Goal: Transaction & Acquisition: Purchase product/service

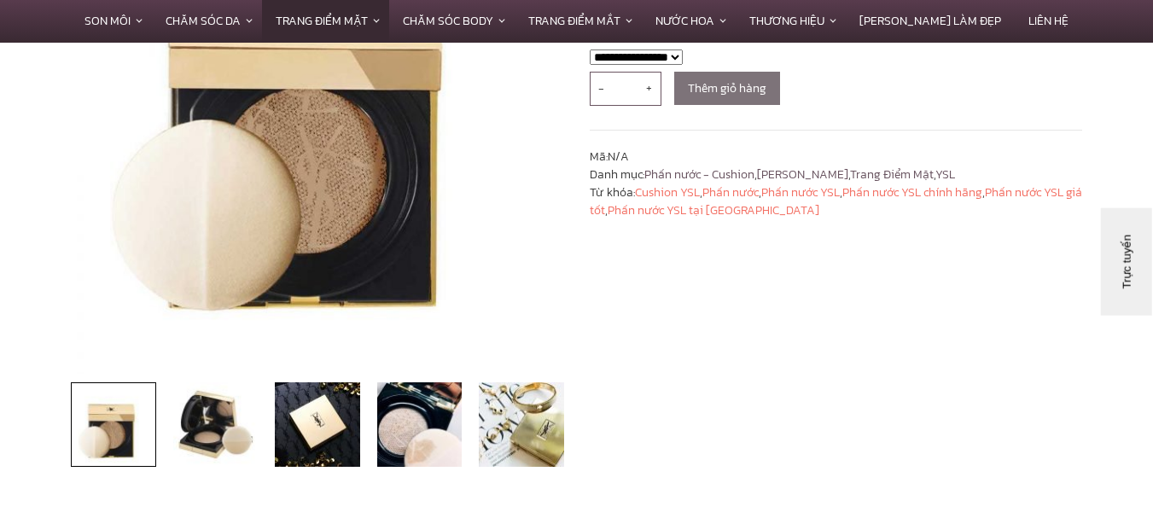
click at [129, 425] on img at bounding box center [113, 424] width 85 height 85
click at [278, 426] on img at bounding box center [317, 424] width 85 height 85
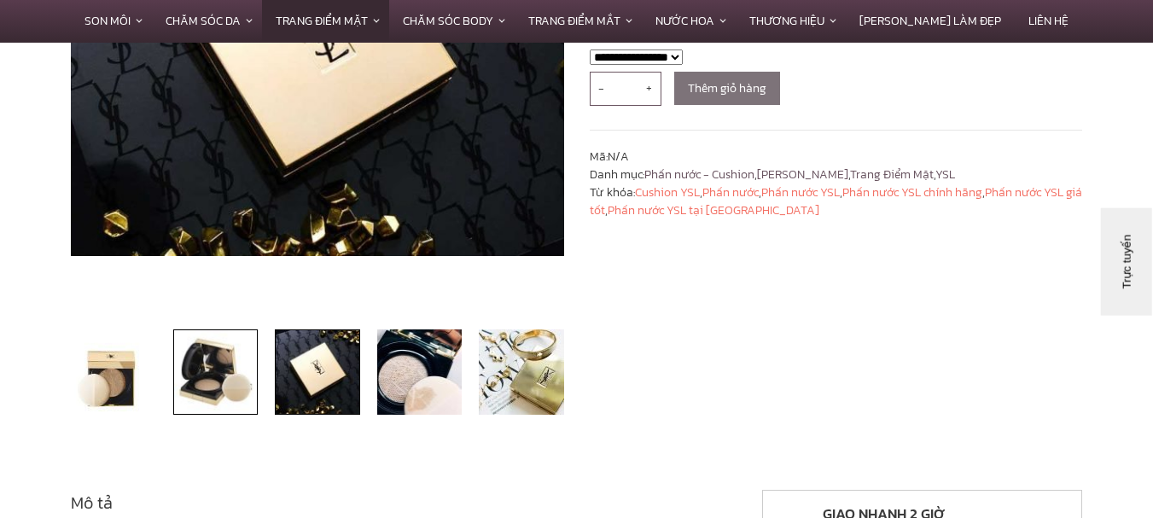
click at [228, 428] on div "Giảm giá! 🔍" at bounding box center [317, 142] width 519 height 592
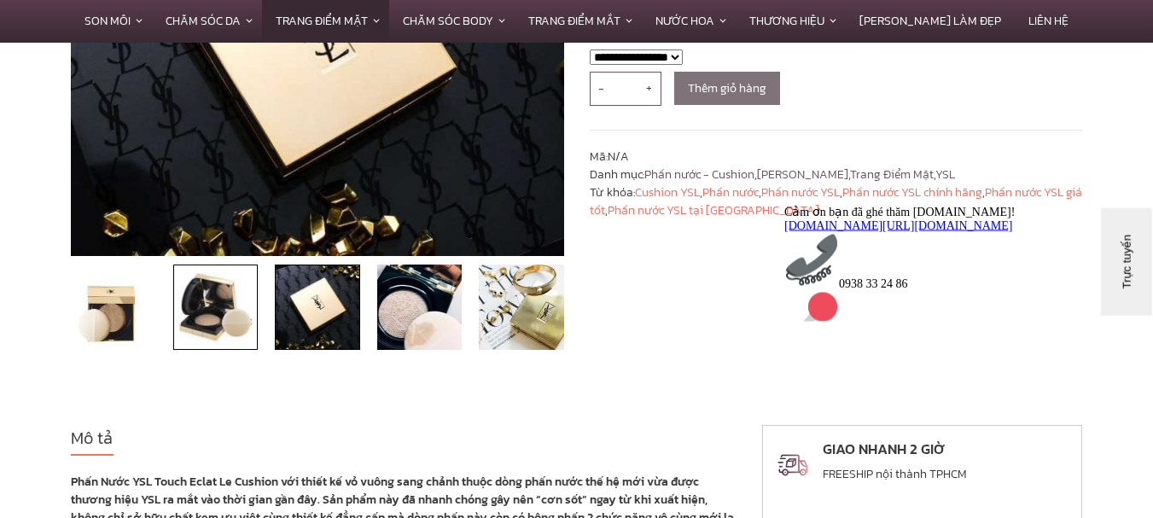
click at [252, 333] on img at bounding box center [215, 307] width 85 height 85
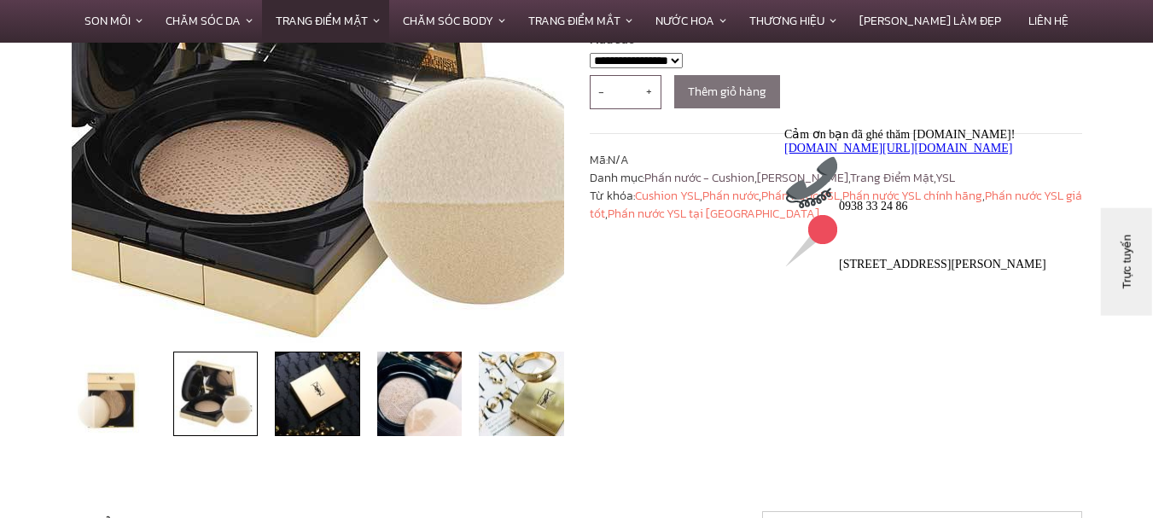
scroll to position [341, 0]
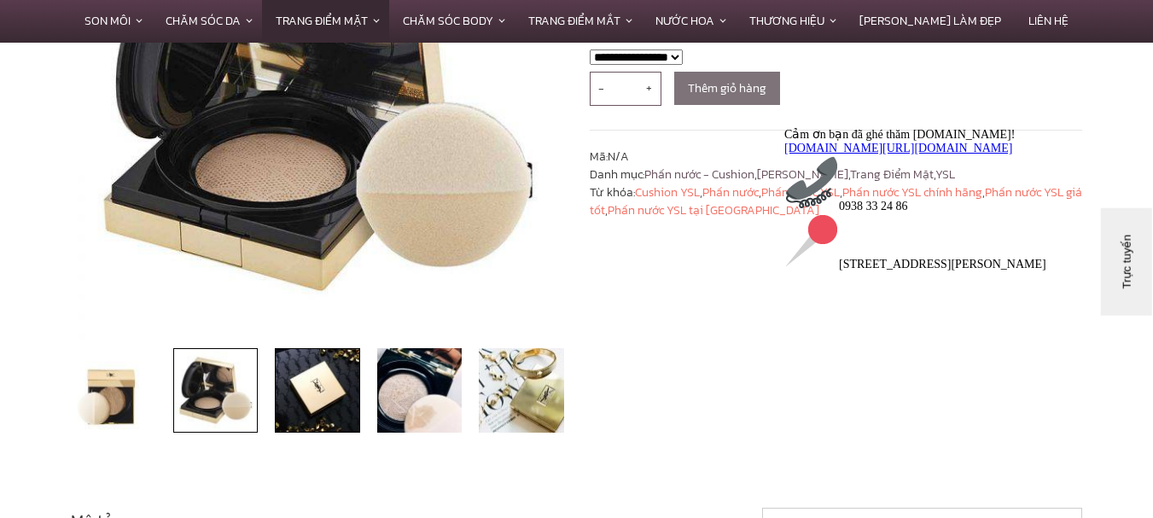
click at [350, 384] on img at bounding box center [317, 390] width 85 height 85
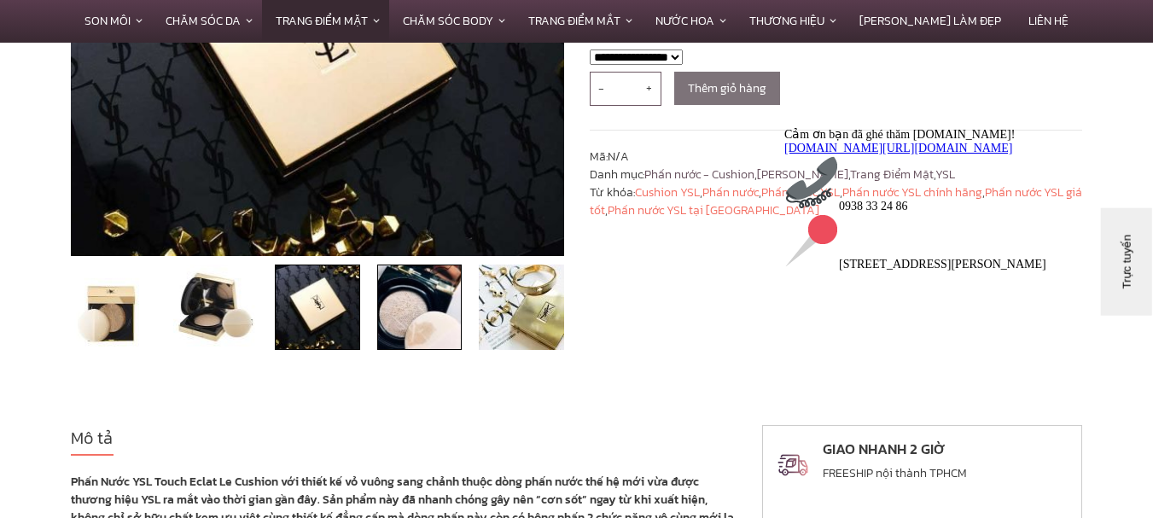
click at [393, 323] on img at bounding box center [419, 307] width 85 height 85
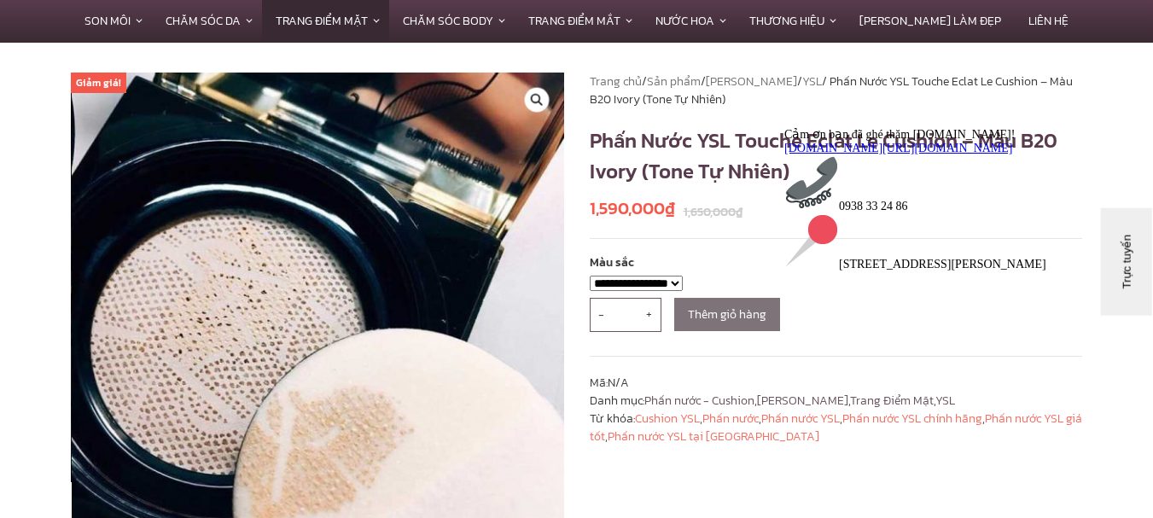
scroll to position [85, 0]
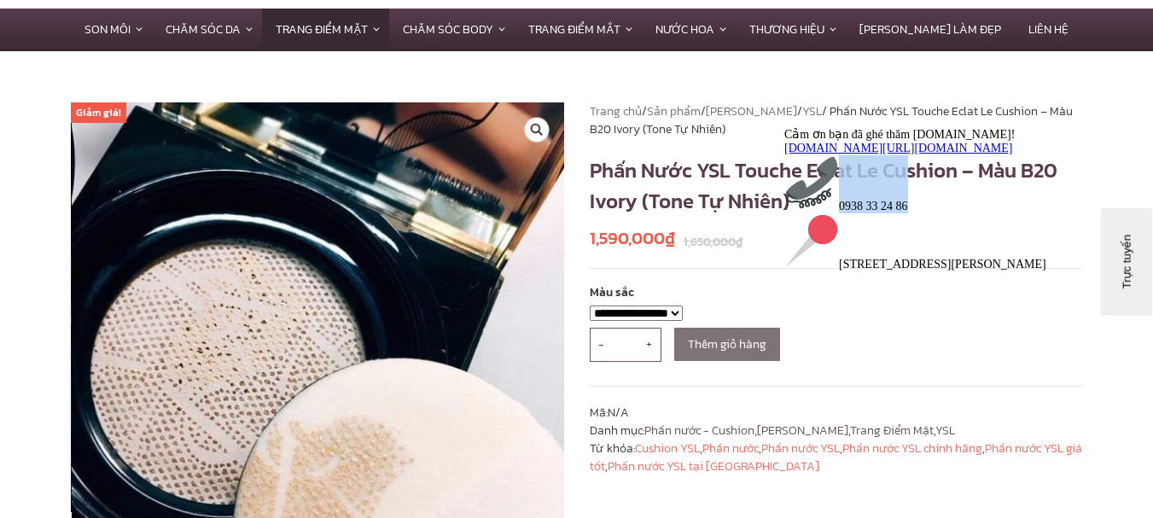
drag, startPoint x: 960, startPoint y: 231, endPoint x: 862, endPoint y: 222, distance: 98.6
click at [862, 222] on div "Cảm ơn bạn đã ghé thăm [DOMAIN_NAME]! [DOMAIN_NAME][URL][DOMAIN_NAME] 0938 33 2…" at bounding box center [938, 198] width 307 height 144
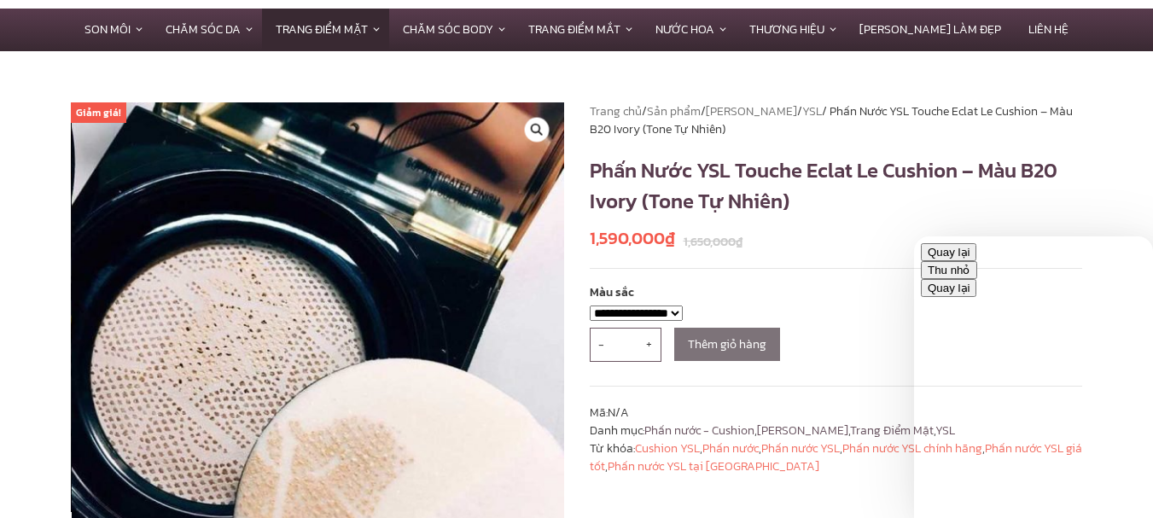
click at [978, 261] on button "Thu nhỏ" at bounding box center [949, 270] width 56 height 18
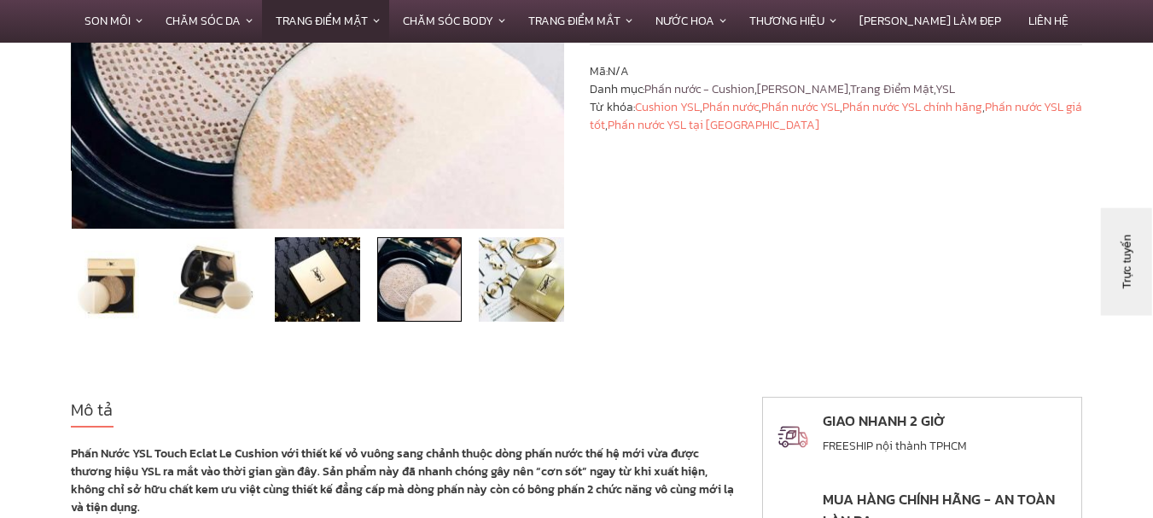
scroll to position [171, 0]
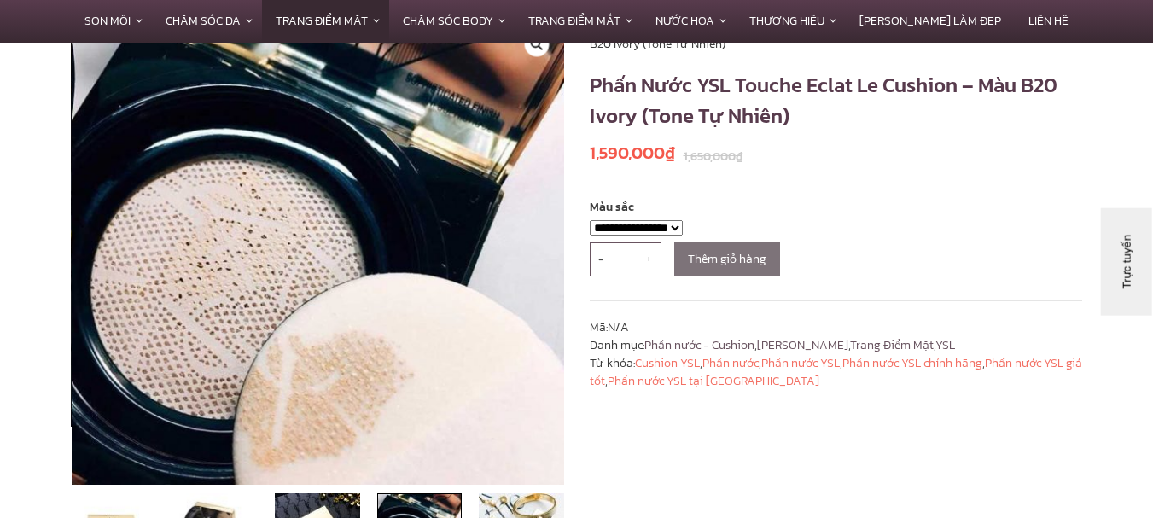
click at [683, 234] on select "**********" at bounding box center [636, 227] width 93 height 15
select select "*********"
click at [590, 229] on select "**********" at bounding box center [636, 227] width 93 height 15
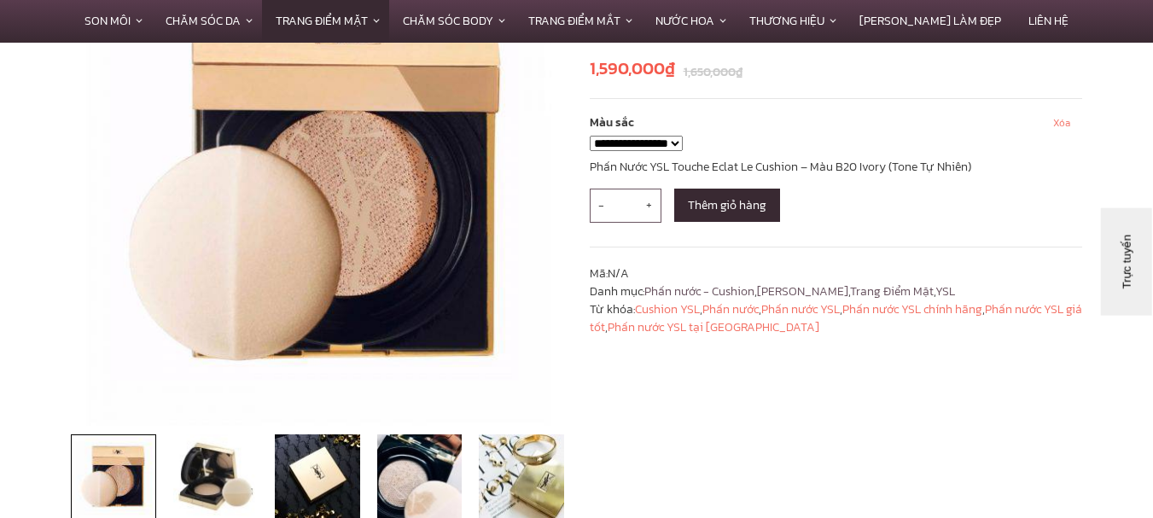
scroll to position [85, 0]
